Goal: Task Accomplishment & Management: Use online tool/utility

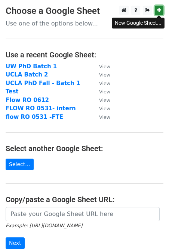
click at [161, 10] on link at bounding box center [159, 10] width 9 height 9
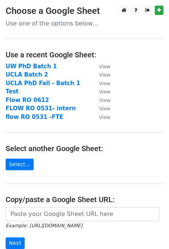
click at [28, 24] on p "Use one of the options below..." at bounding box center [85, 23] width 158 height 8
click at [27, 21] on p "Use one of the options below..." at bounding box center [85, 23] width 158 height 8
click at [19, 166] on link "Select..." at bounding box center [20, 164] width 28 height 12
click at [43, 201] on h4 "Copy/paste a Google Sheet URL:" at bounding box center [85, 199] width 158 height 9
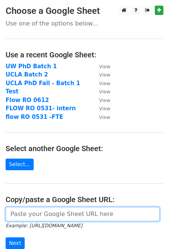
click at [42, 212] on input "url" at bounding box center [83, 214] width 154 height 14
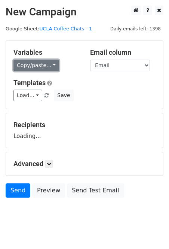
click at [42, 65] on link "Copy/paste..." at bounding box center [36, 66] width 46 height 12
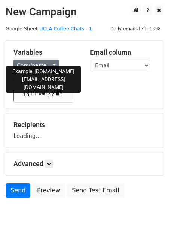
click at [34, 91] on link "{{Email}}" at bounding box center [43, 93] width 59 height 12
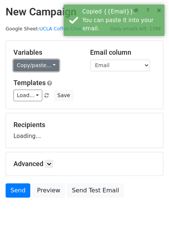
click at [36, 61] on link "Copy/paste..." at bounding box center [36, 66] width 46 height 12
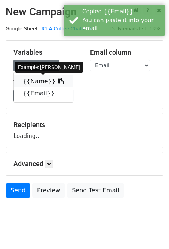
click at [37, 79] on link "{{Name}}" at bounding box center [43, 81] width 59 height 12
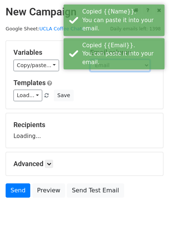
click at [103, 70] on select "Name Email" at bounding box center [120, 66] width 60 height 12
click at [90, 60] on select "Name Email" at bounding box center [120, 66] width 60 height 12
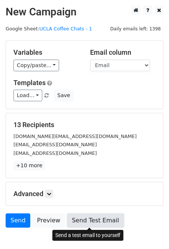
click at [96, 221] on link "Send Test Email" at bounding box center [95, 220] width 57 height 14
click at [101, 217] on link "Send Test Email" at bounding box center [95, 220] width 57 height 14
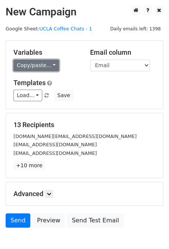
click at [37, 66] on link "Copy/paste..." at bounding box center [36, 66] width 46 height 12
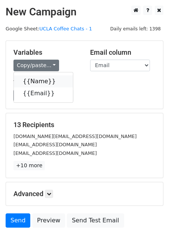
click at [35, 85] on link "{{Name}}" at bounding box center [43, 81] width 59 height 12
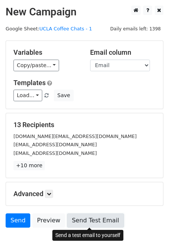
click at [91, 220] on link "Send Test Email" at bounding box center [95, 220] width 57 height 14
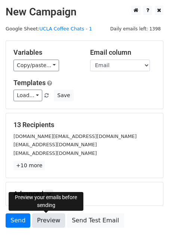
click at [52, 215] on link "Preview" at bounding box center [48, 220] width 33 height 14
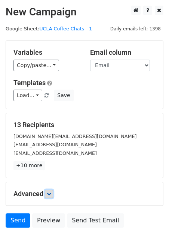
click at [53, 192] on link at bounding box center [49, 193] width 8 height 8
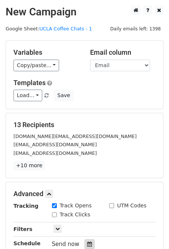
click at [88, 241] on icon at bounding box center [89, 243] width 5 height 5
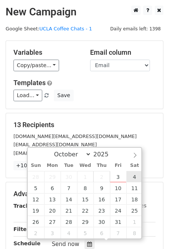
type input "2025-10-04 12:00"
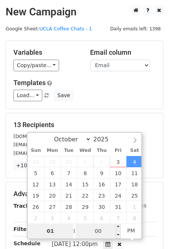
type input "01"
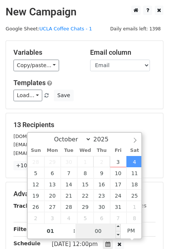
type input "2025-10-04 13:00"
click at [104, 228] on input "00" at bounding box center [99, 230] width 46 height 15
type input "08"
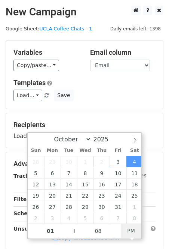
type input "2025-10-04 01:08"
click at [130, 229] on span "PM" at bounding box center [131, 230] width 21 height 15
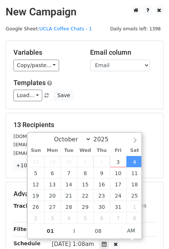
click at [126, 124] on h5 "13 Recipients" at bounding box center [84, 125] width 142 height 8
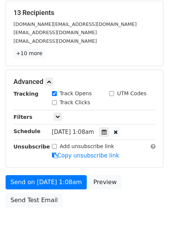
scroll to position [133, 0]
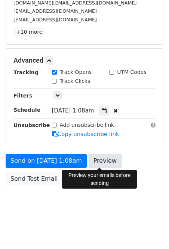
click at [99, 158] on link "Preview" at bounding box center [105, 160] width 33 height 14
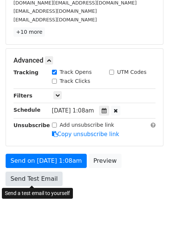
click at [24, 180] on link "Send Test Email" at bounding box center [34, 178] width 57 height 14
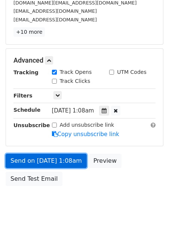
click at [22, 162] on link "Send on Oct 4 at 1:08am" at bounding box center [46, 160] width 81 height 14
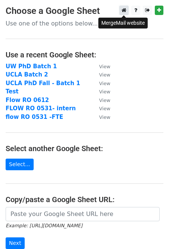
click at [123, 10] on icon at bounding box center [124, 9] width 5 height 5
